Goal: Task Accomplishment & Management: Manage account settings

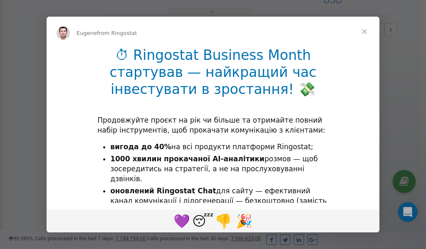
click at [366, 32] on span "Close" at bounding box center [364, 32] width 30 height 30
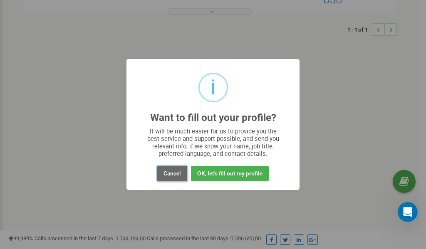
click at [170, 173] on button "Cancel" at bounding box center [172, 173] width 30 height 15
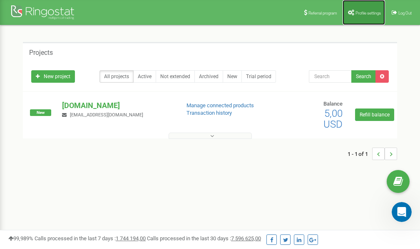
click at [356, 11] on span "Profile settings" at bounding box center [367, 13] width 25 height 5
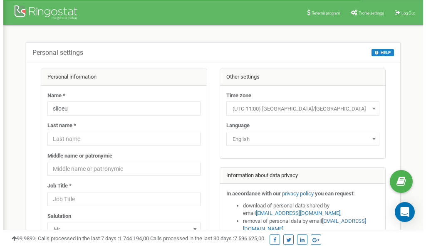
scroll to position [42, 0]
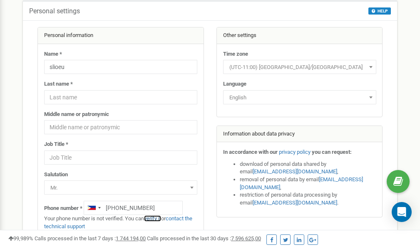
click at [158, 218] on link "verify it" at bounding box center [152, 218] width 17 height 6
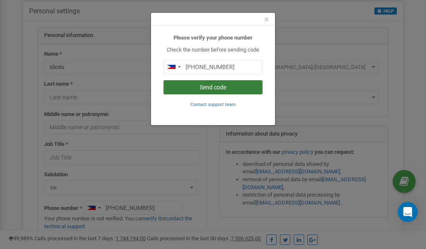
click at [214, 87] on button "Send code" at bounding box center [212, 87] width 99 height 14
